Goal: Information Seeking & Learning: Find specific fact

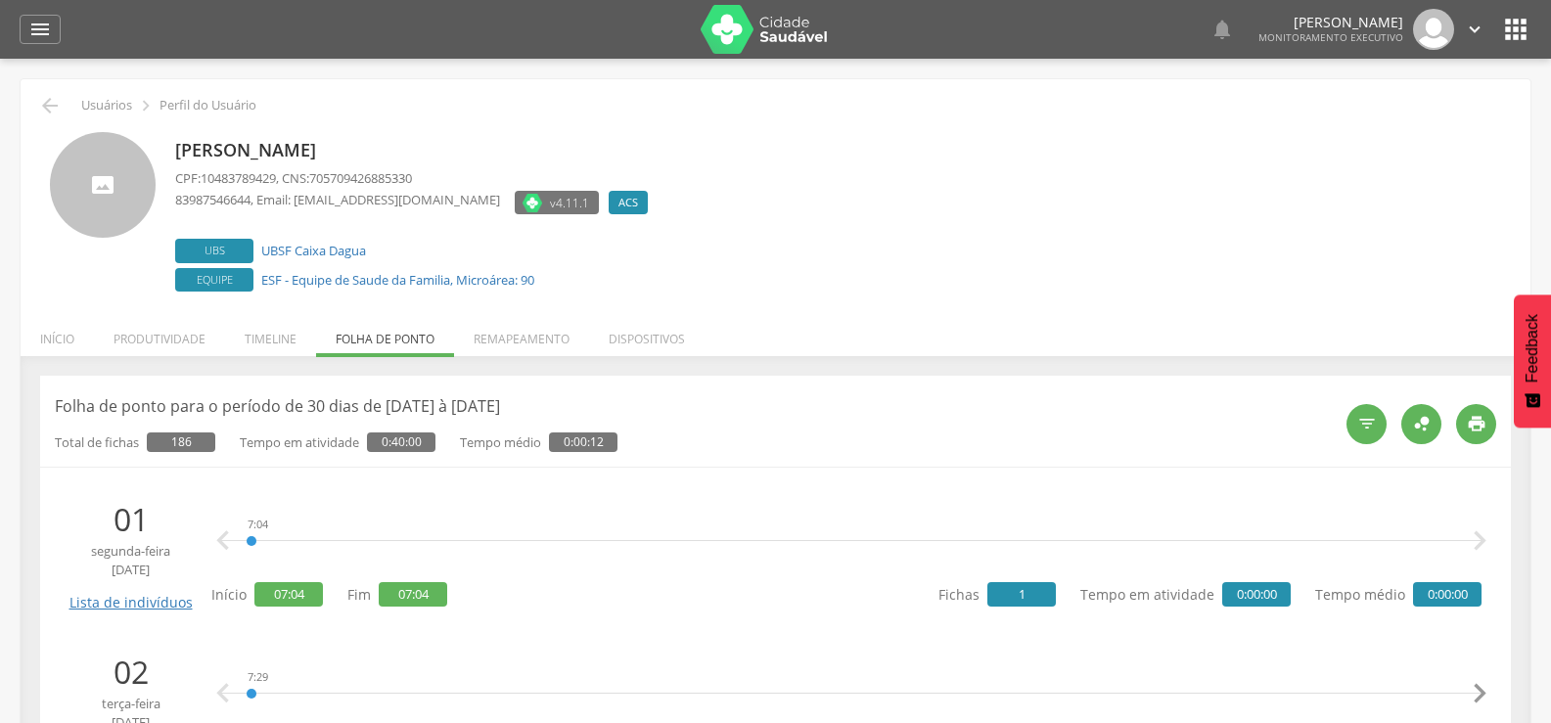
click at [48, 36] on icon "" at bounding box center [39, 29] width 23 height 23
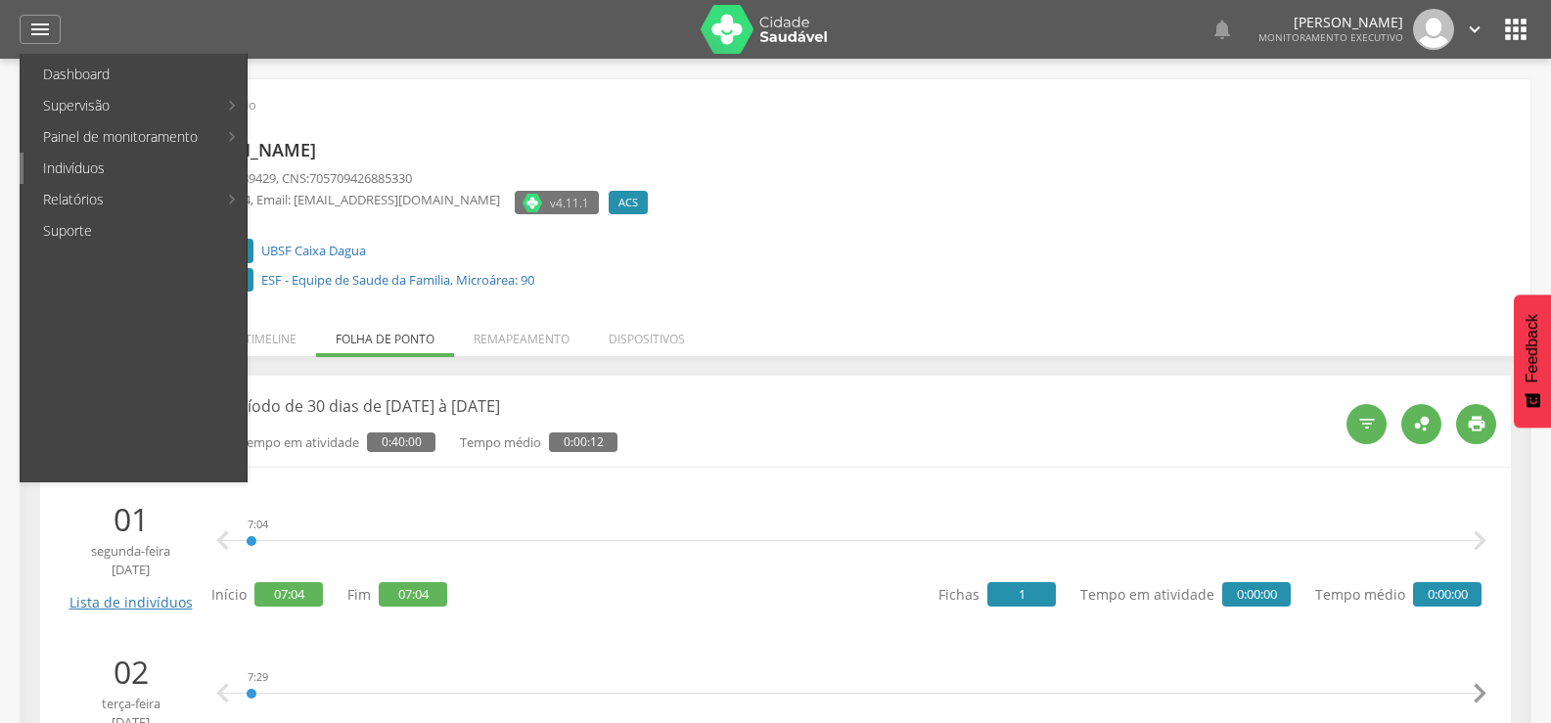
click at [60, 168] on link "Indivíduos" at bounding box center [134, 168] width 223 height 31
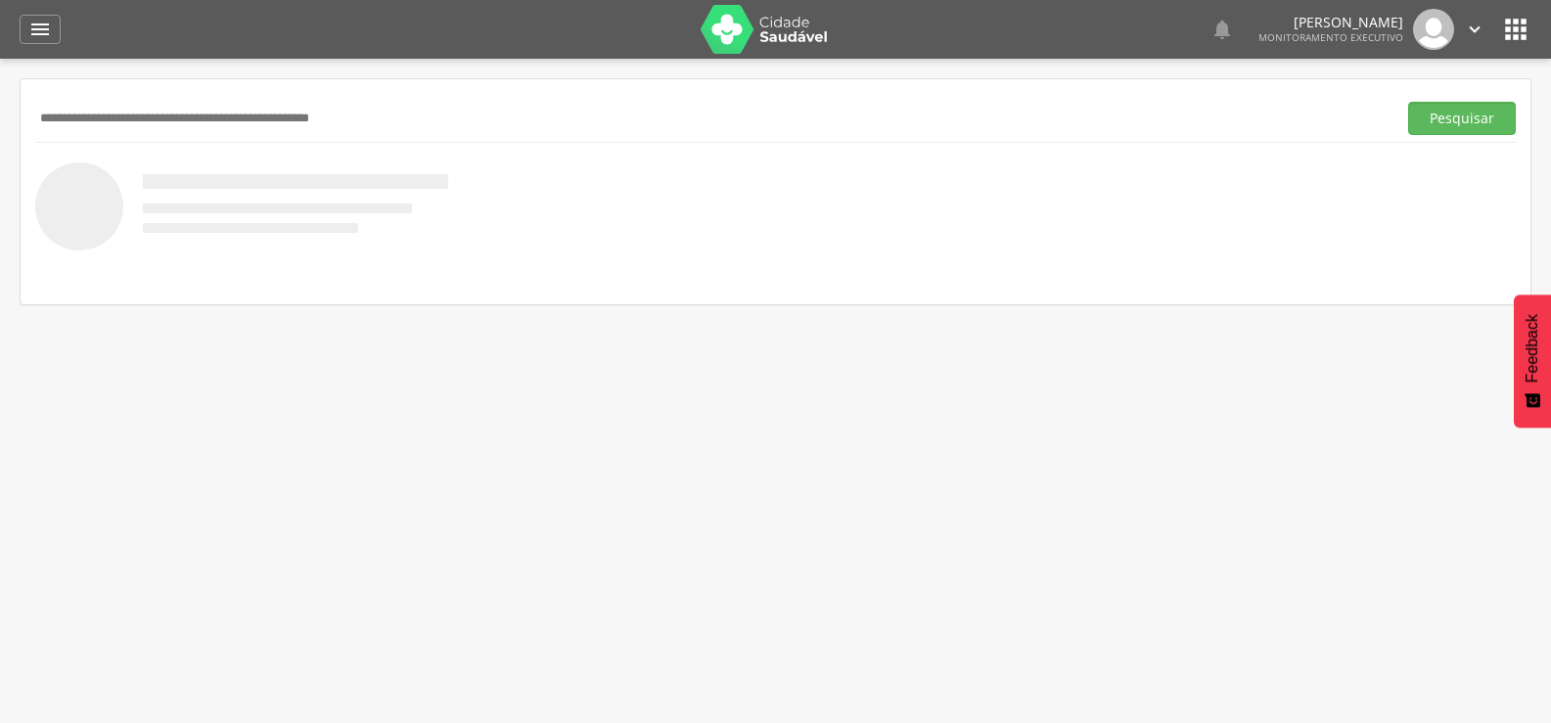
paste input "**********"
type input "**********"
click at [1408, 102] on button "Pesquisar" at bounding box center [1462, 118] width 108 height 33
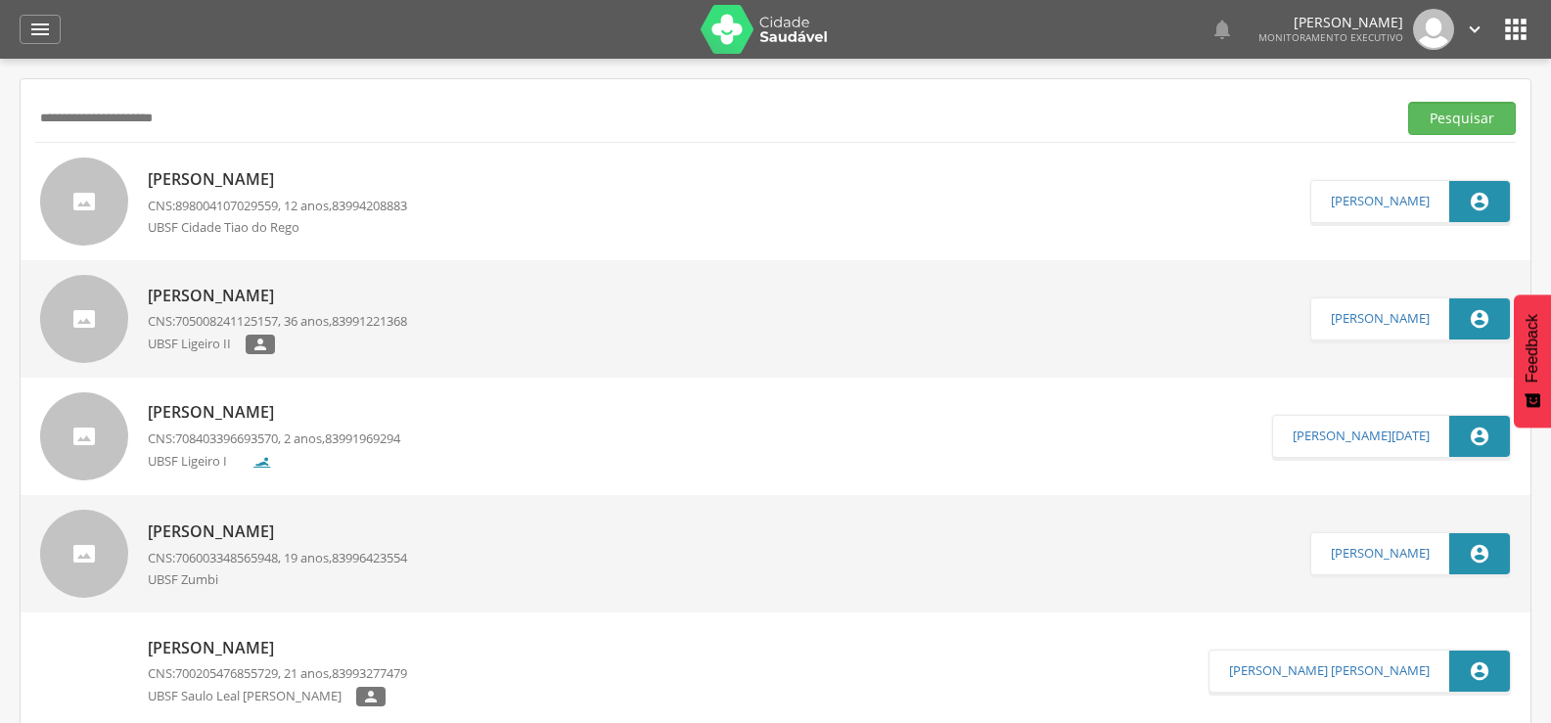
click at [248, 202] on span "898004107029559" at bounding box center [226, 206] width 103 height 18
type input "**********"
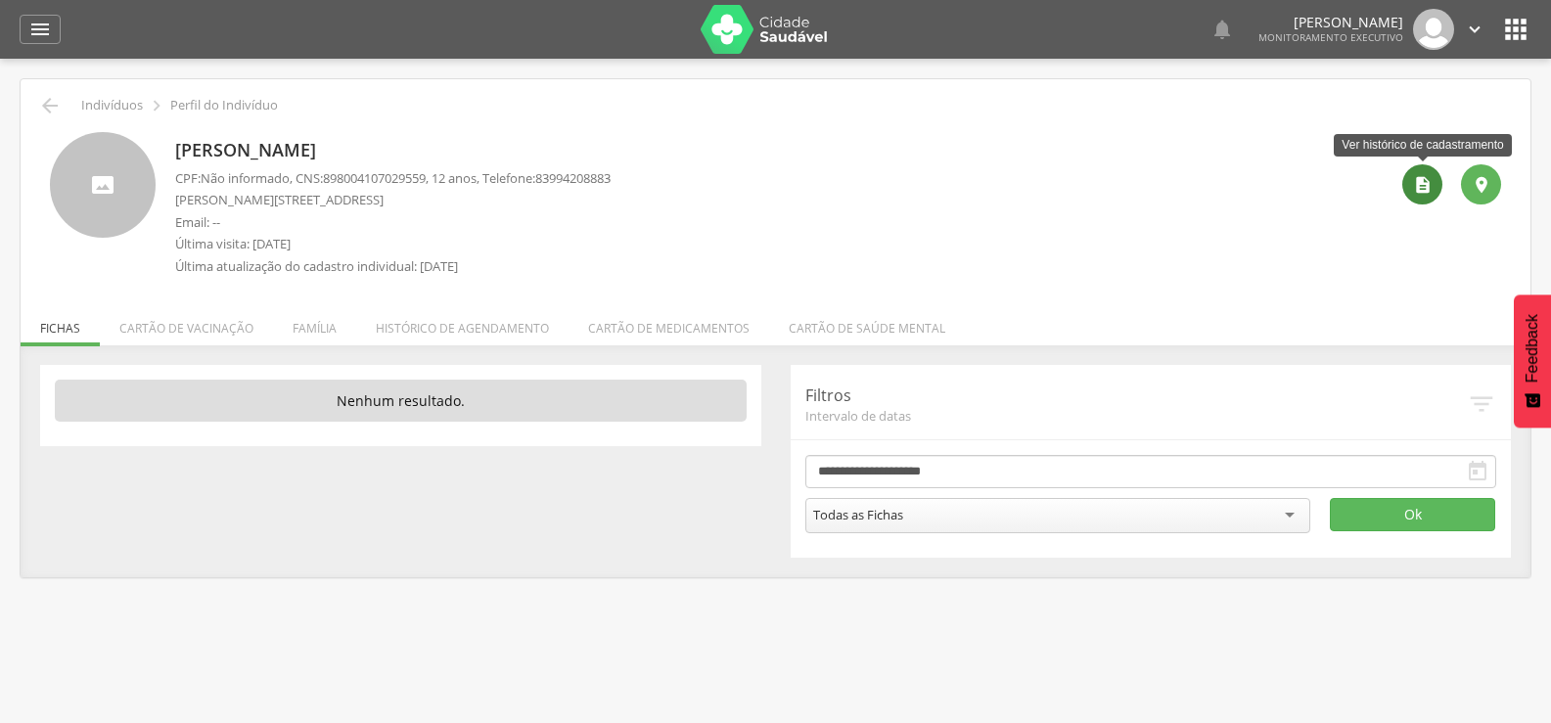
click at [1420, 193] on icon "" at bounding box center [1423, 185] width 20 height 20
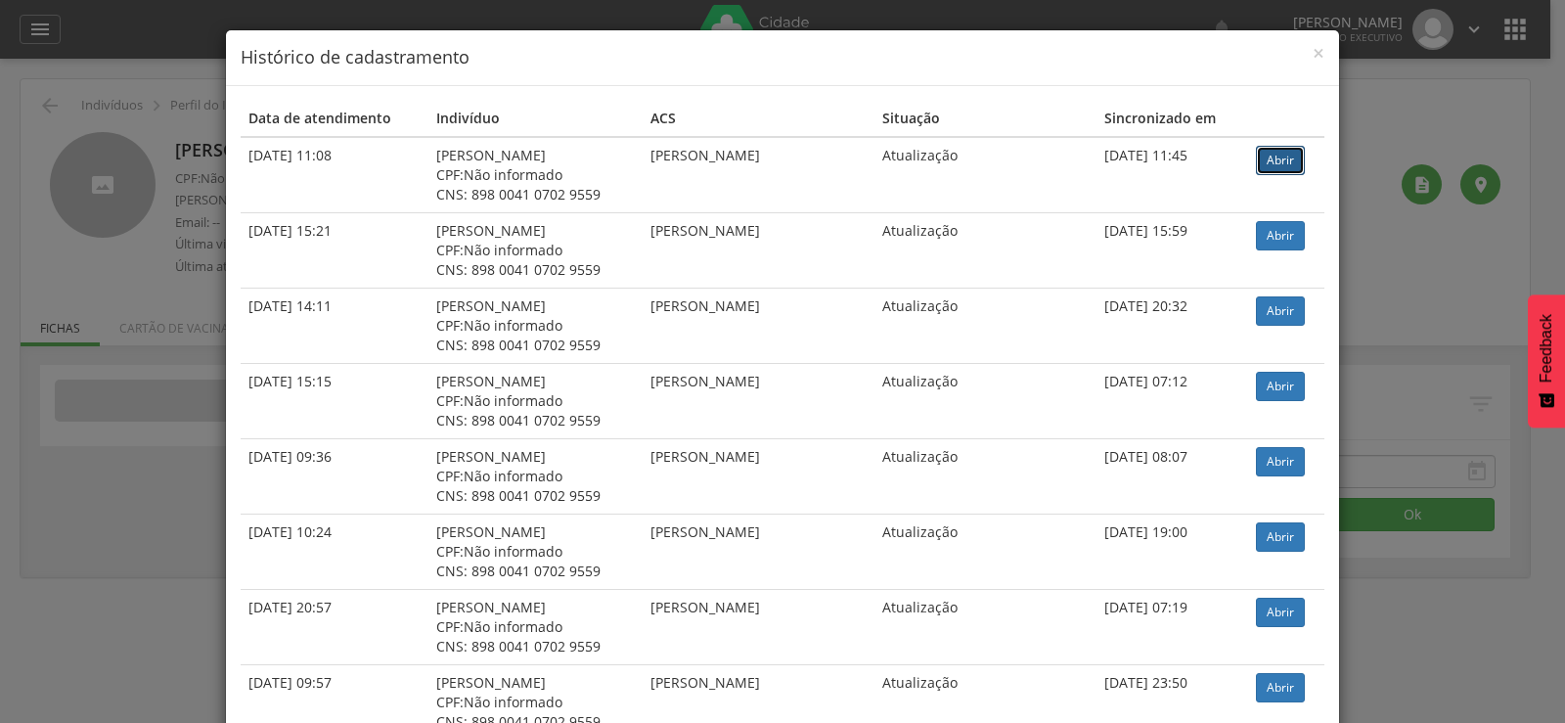
click at [1283, 159] on link "Abrir" at bounding box center [1280, 160] width 49 height 29
drag, startPoint x: 168, startPoint y: 224, endPoint x: 87, endPoint y: 150, distance: 110.1
click at [112, 190] on div "× Histórico de cadastramento Data de atendimento Indivíduo ACS Situação Sincron…" at bounding box center [782, 361] width 1565 height 723
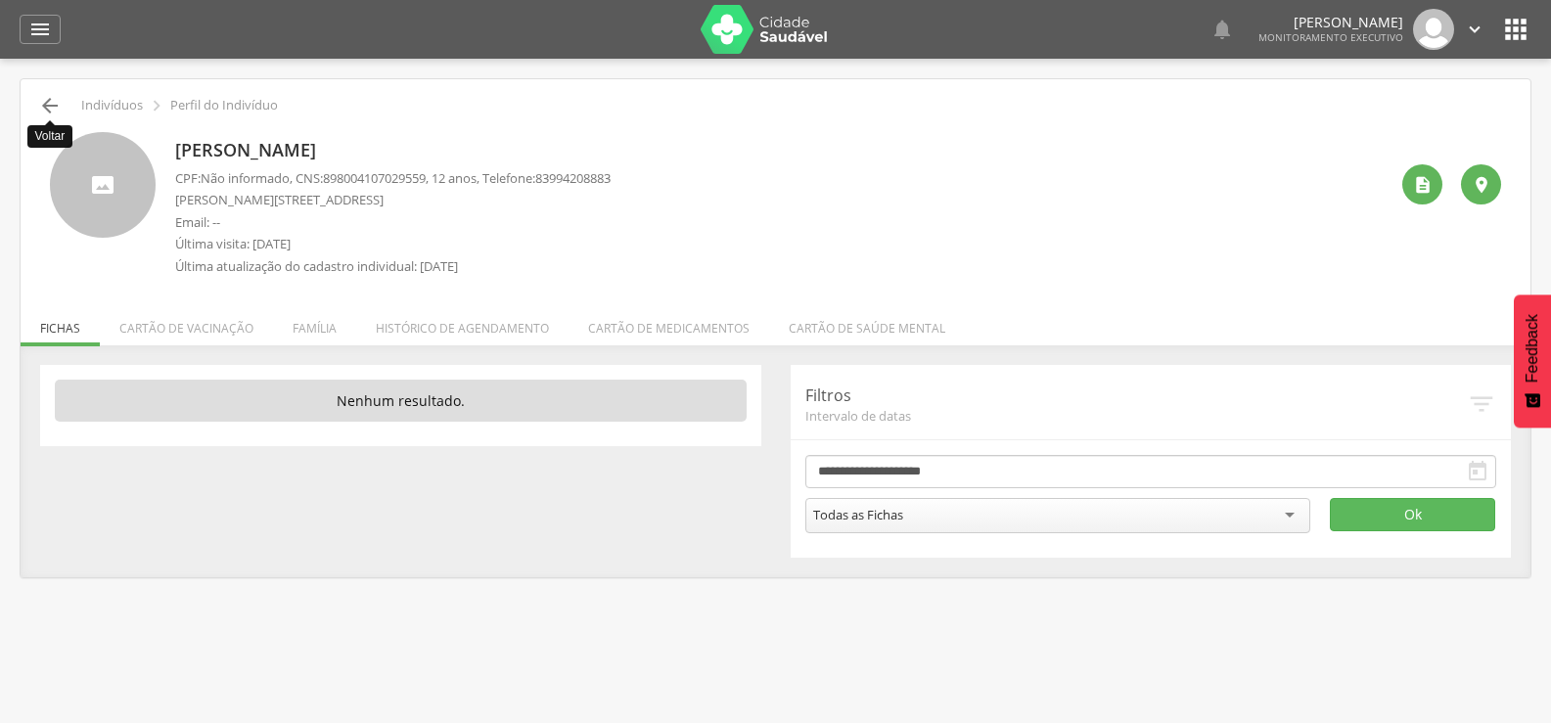
click at [53, 102] on icon "" at bounding box center [49, 105] width 23 height 23
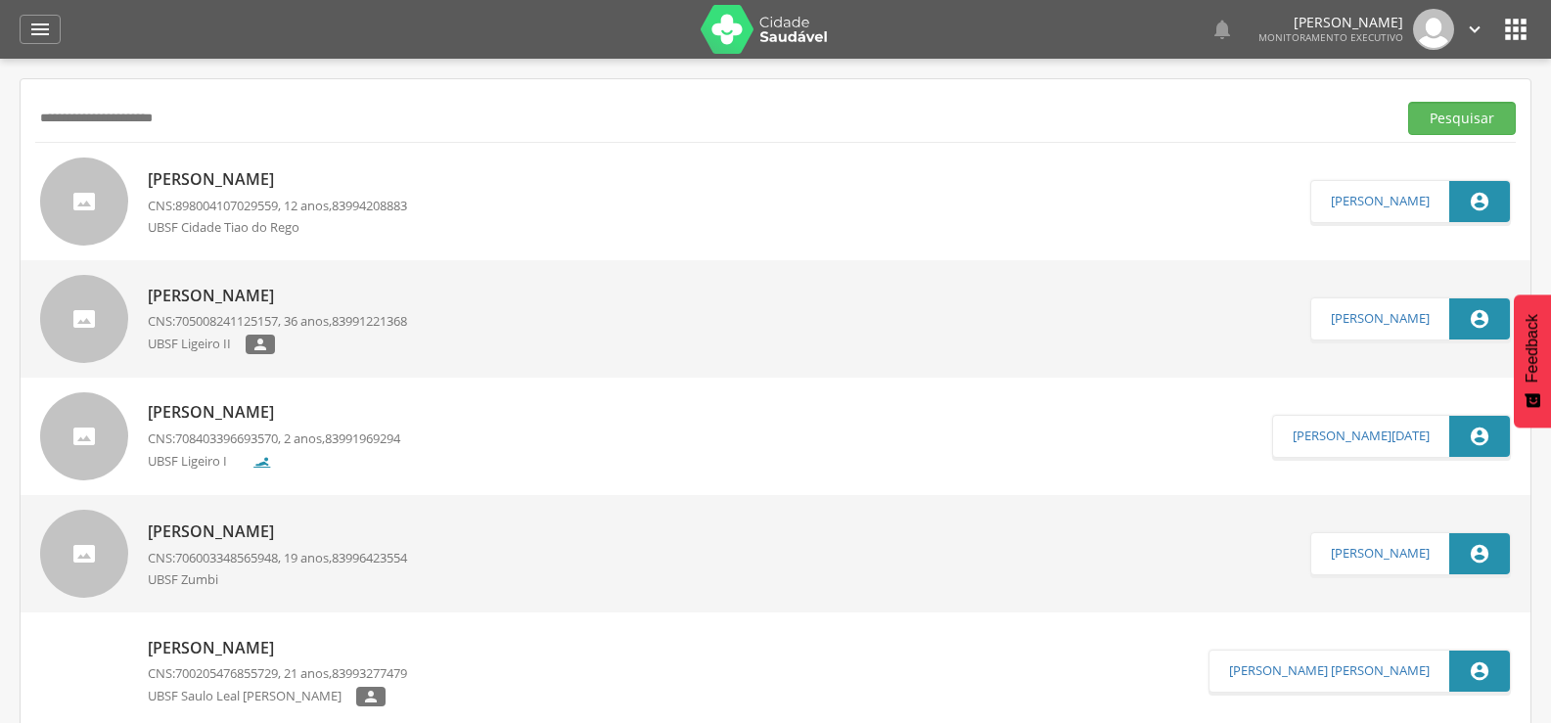
click at [82, 117] on input "**********" at bounding box center [711, 118] width 1353 height 33
click at [43, 41] on div "" at bounding box center [40, 29] width 41 height 29
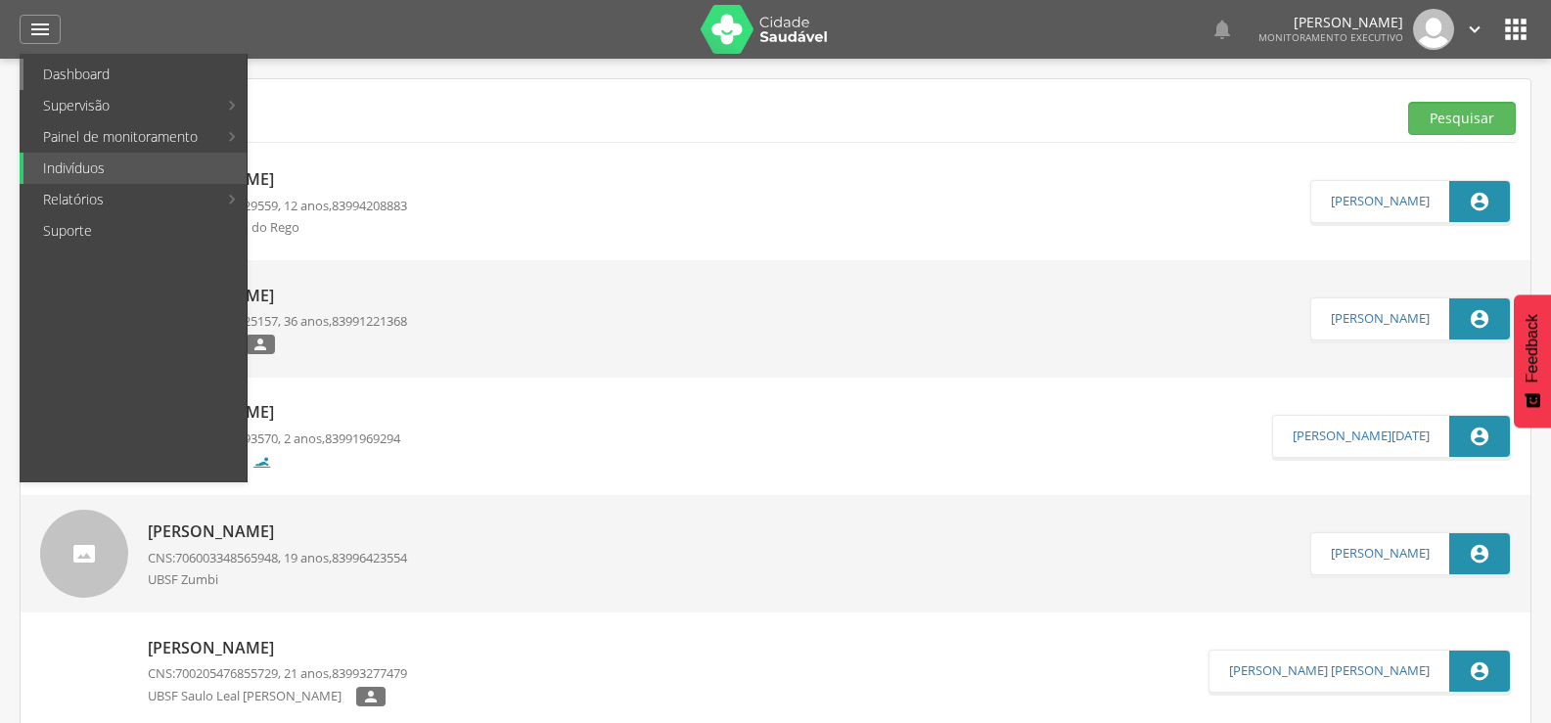
click at [57, 60] on link "Dashboard" at bounding box center [134, 74] width 223 height 31
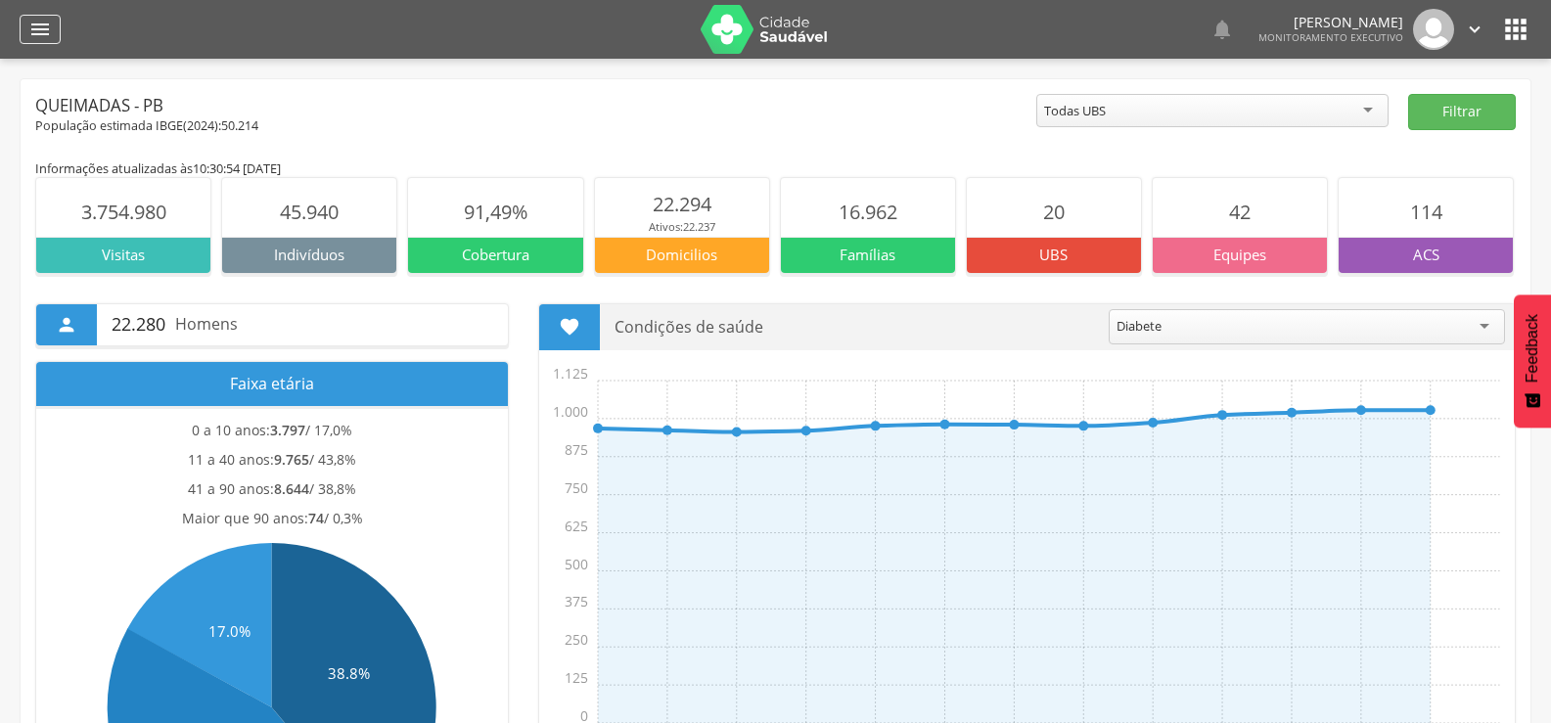
click at [46, 30] on icon "" at bounding box center [39, 29] width 23 height 23
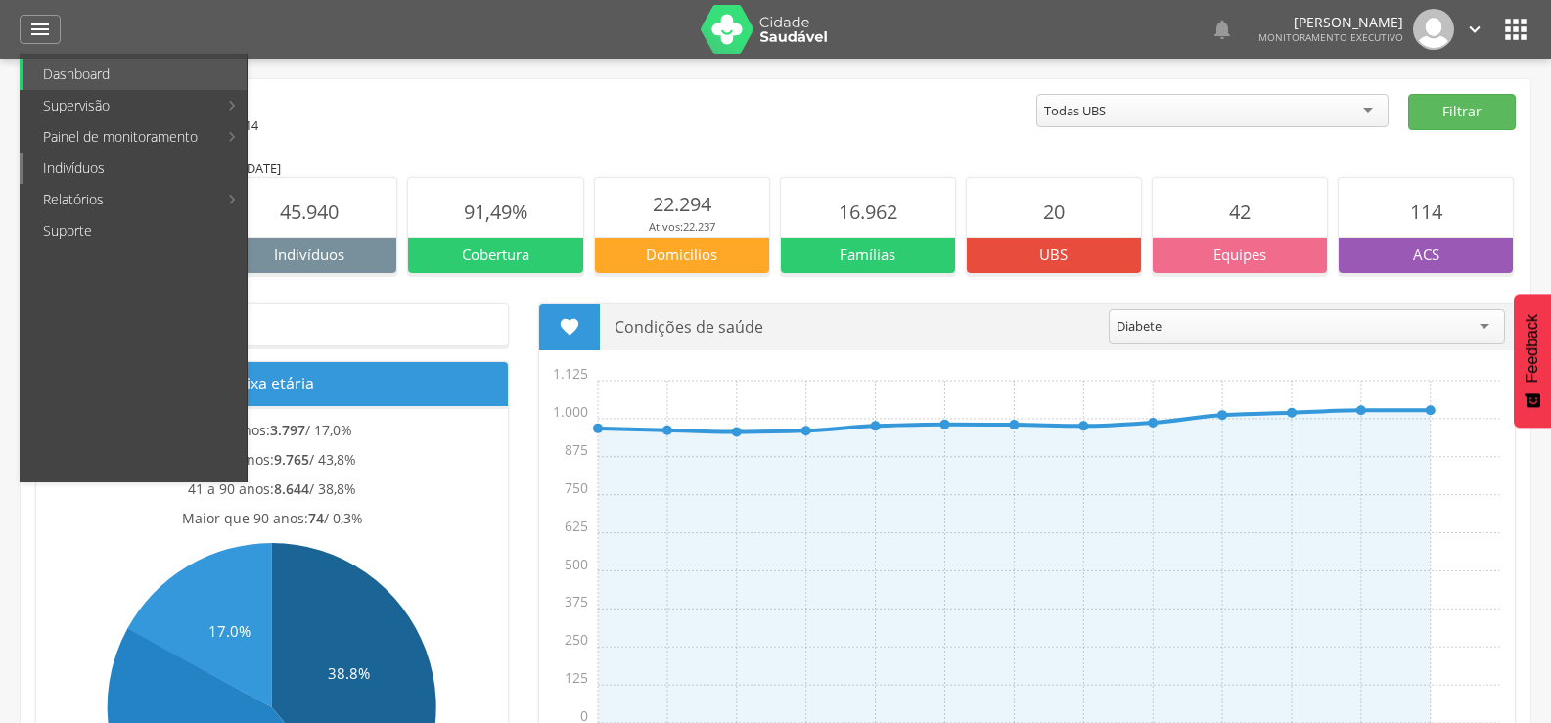
click at [72, 173] on link "Indivíduos" at bounding box center [134, 168] width 223 height 31
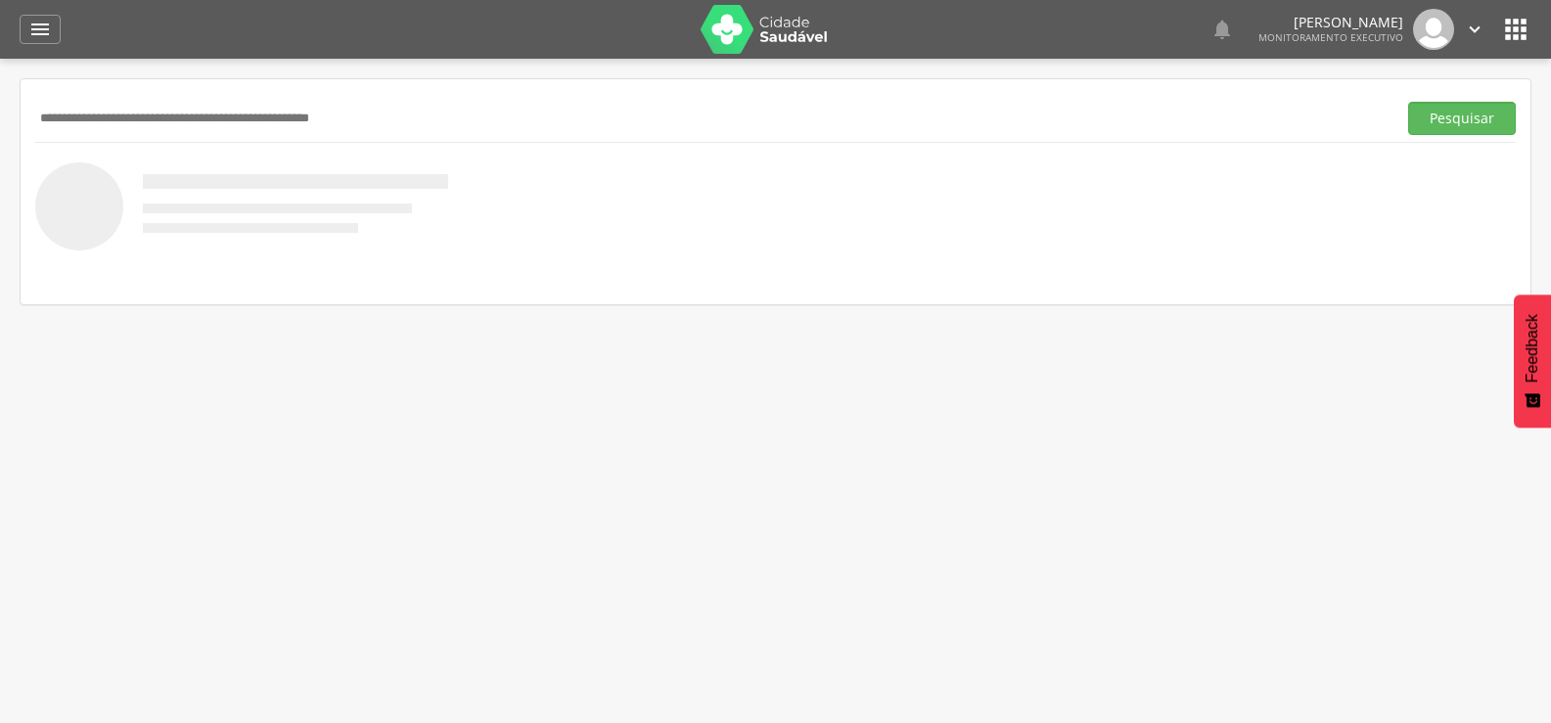
paste input "**********"
type input "**********"
click at [1408, 102] on button "Pesquisar" at bounding box center [1462, 118] width 108 height 33
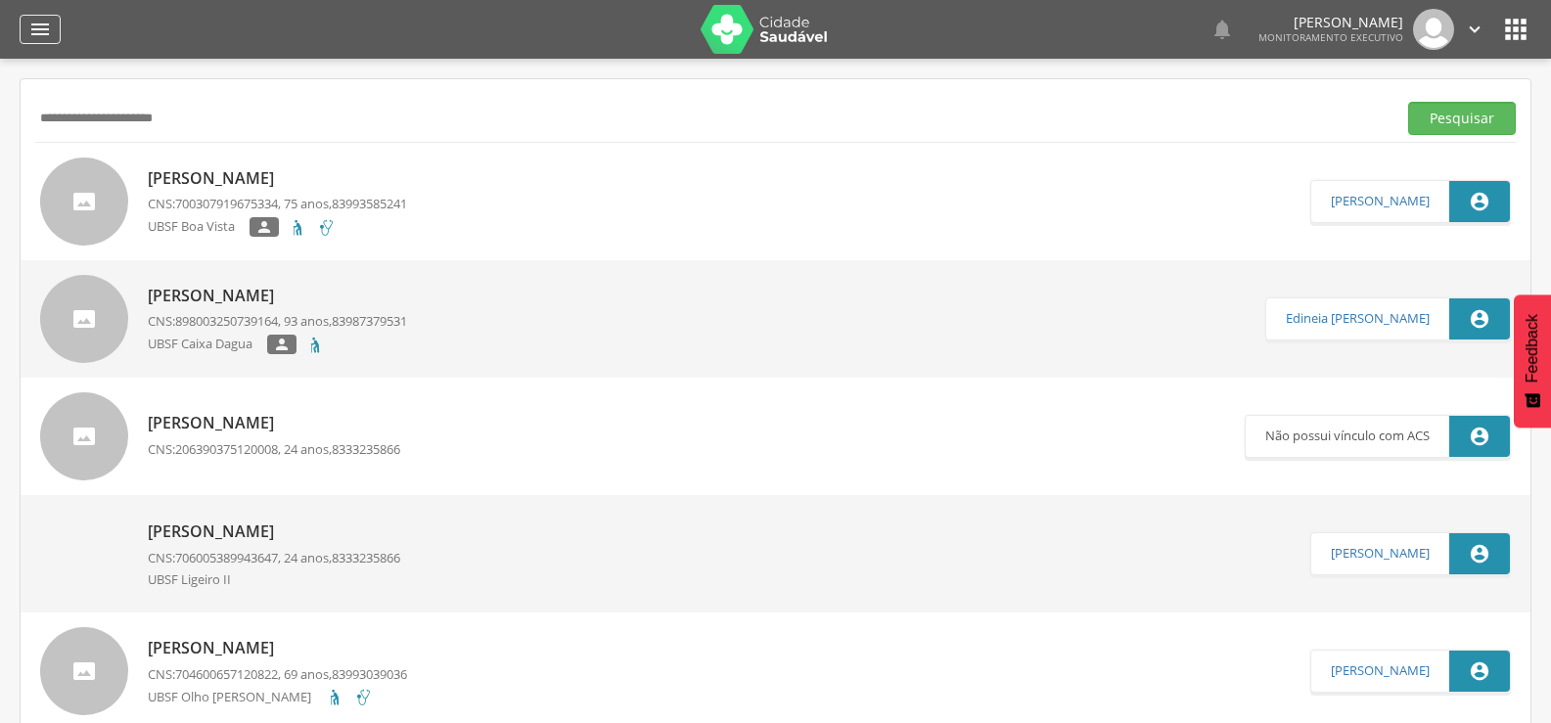
click at [42, 30] on icon "" at bounding box center [39, 29] width 23 height 23
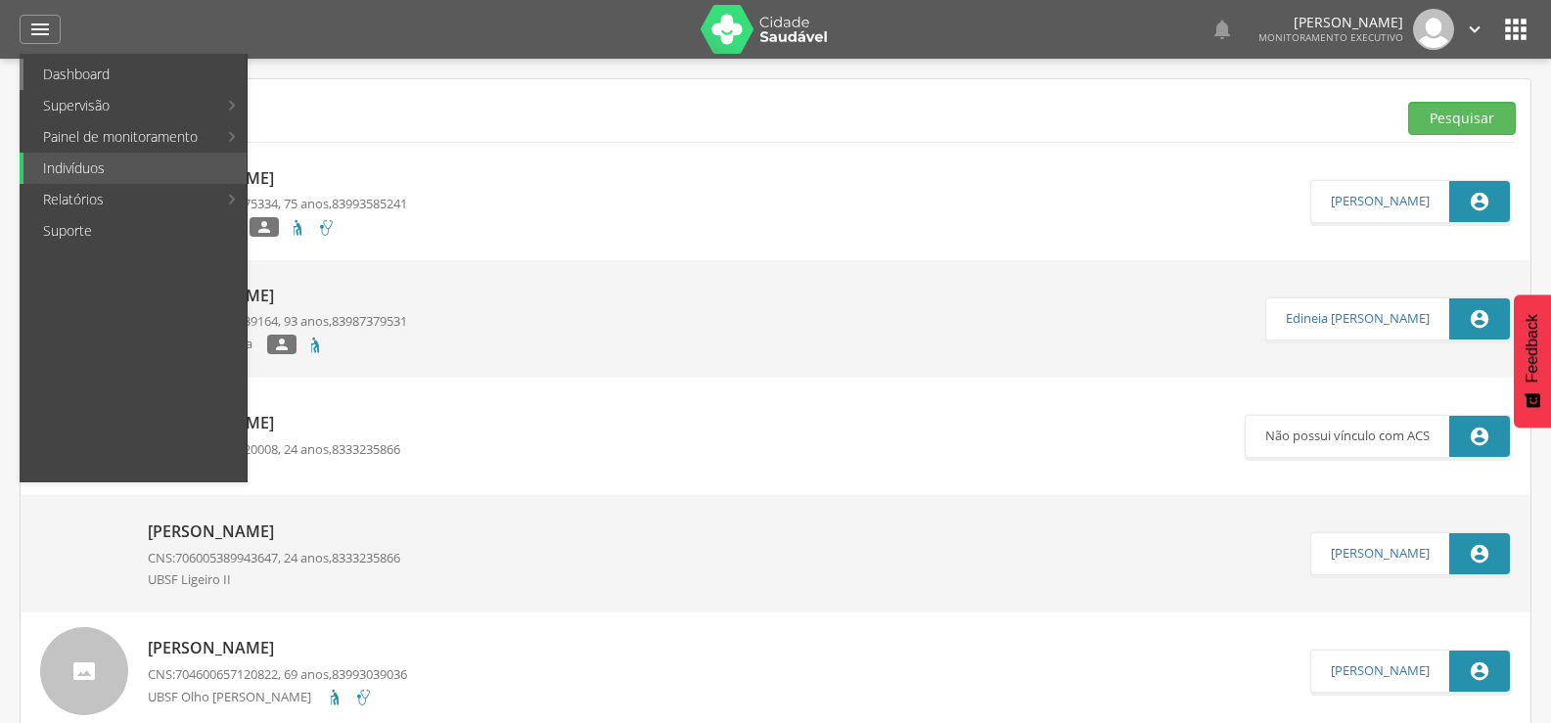
click at [86, 82] on link "Dashboard" at bounding box center [134, 74] width 223 height 31
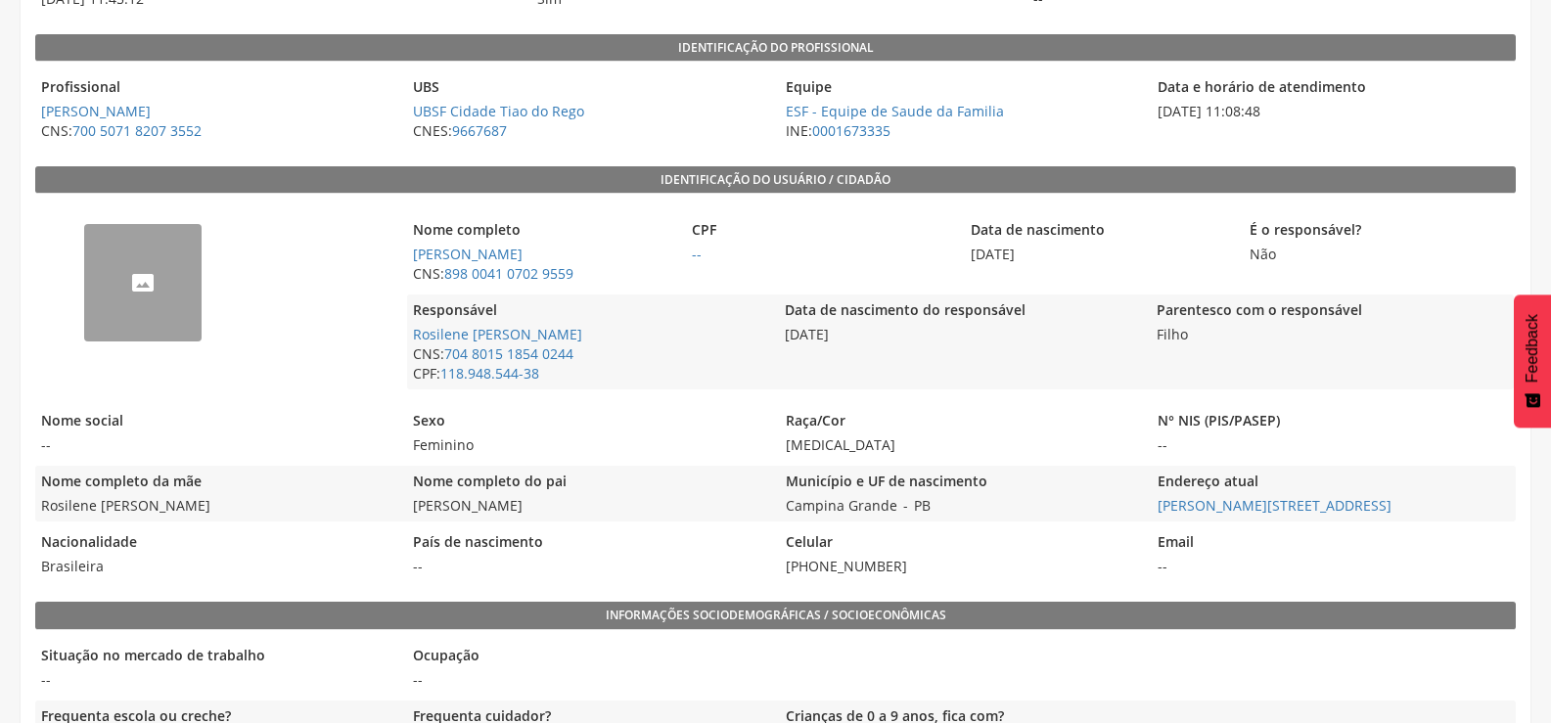
scroll to position [196, 0]
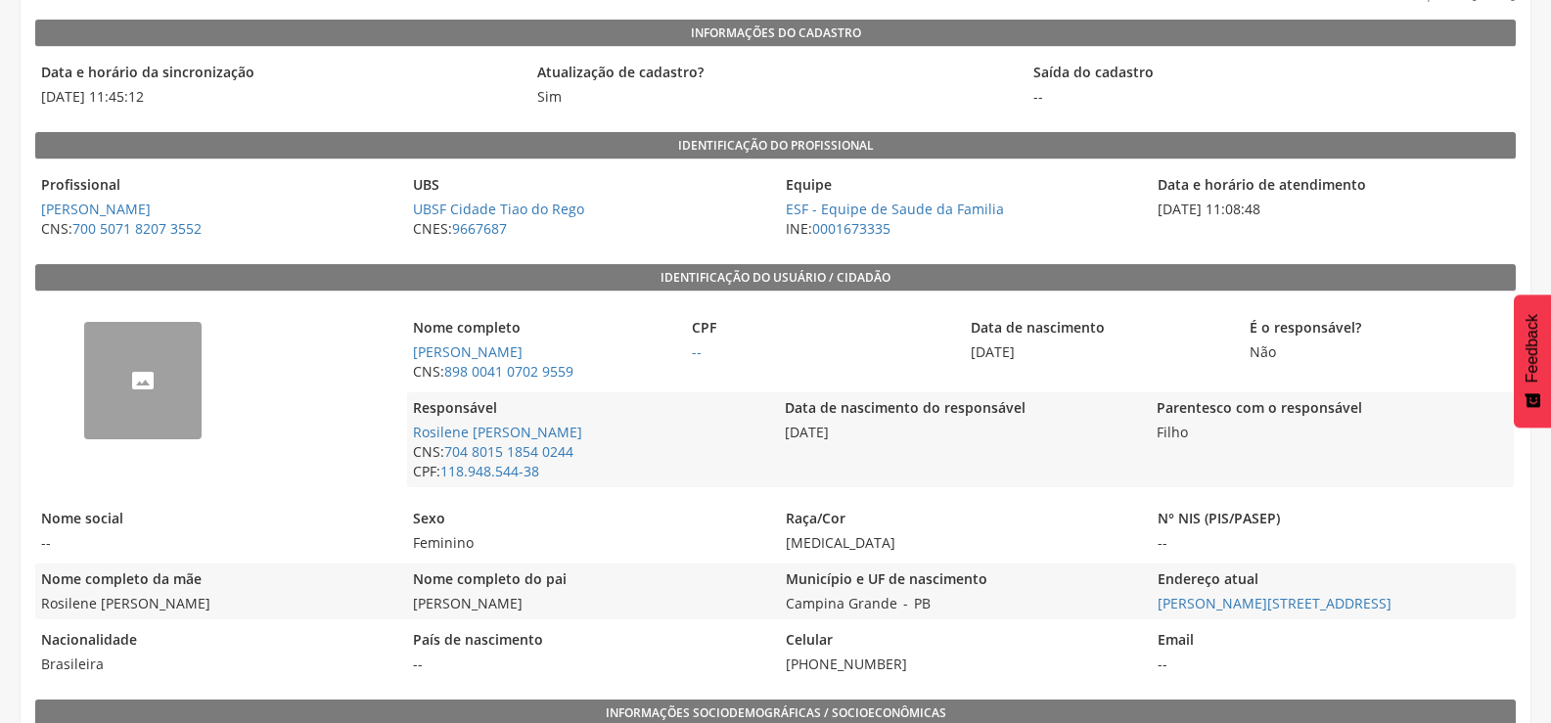
drag, startPoint x: 406, startPoint y: 356, endPoint x: 604, endPoint y: 358, distance: 197.6
click at [603, 358] on div "-- Nome completo Giovana Silva Gonçalves CNS: 898 0041 0702 9559 CPF -- Data de…" at bounding box center [775, 399] width 1480 height 197
click at [605, 358] on span "[PERSON_NAME]" at bounding box center [541, 352] width 269 height 20
drag, startPoint x: 594, startPoint y: 358, endPoint x: 410, endPoint y: 351, distance: 184.0
click at [410, 351] on span "[PERSON_NAME]" at bounding box center [541, 352] width 269 height 20
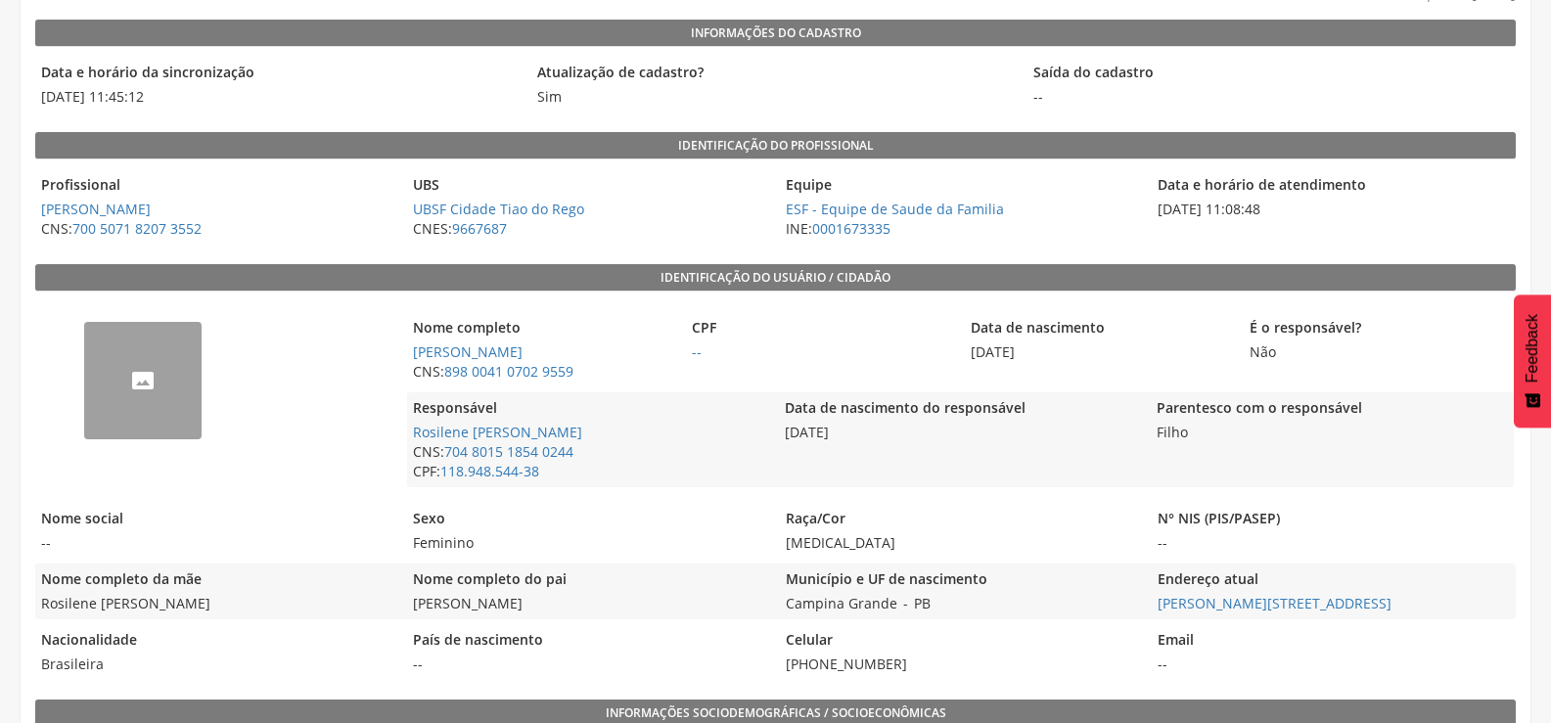
drag, startPoint x: 401, startPoint y: 346, endPoint x: 317, endPoint y: 343, distance: 84.2
click at [317, 343] on div "--" at bounding box center [216, 399] width 362 height 197
drag, startPoint x: 444, startPoint y: 371, endPoint x: 599, endPoint y: 373, distance: 154.6
click at [599, 373] on span "CNS: 898 0041 0702 9559" at bounding box center [541, 372] width 269 height 20
copy span "898 0041 0702 9559"
